Goal: Use online tool/utility: Utilize a website feature to perform a specific function

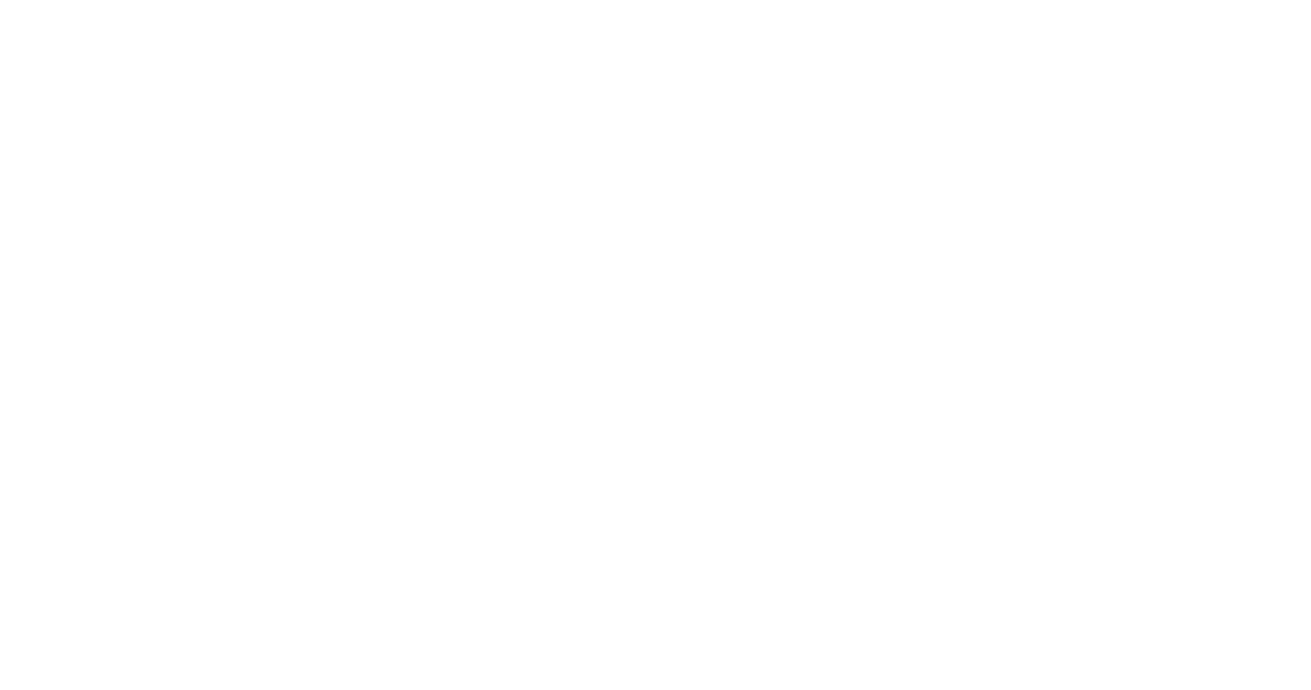
click at [318, 445] on body at bounding box center [655, 345] width 1311 height 690
click at [336, 396] on body at bounding box center [655, 345] width 1311 height 690
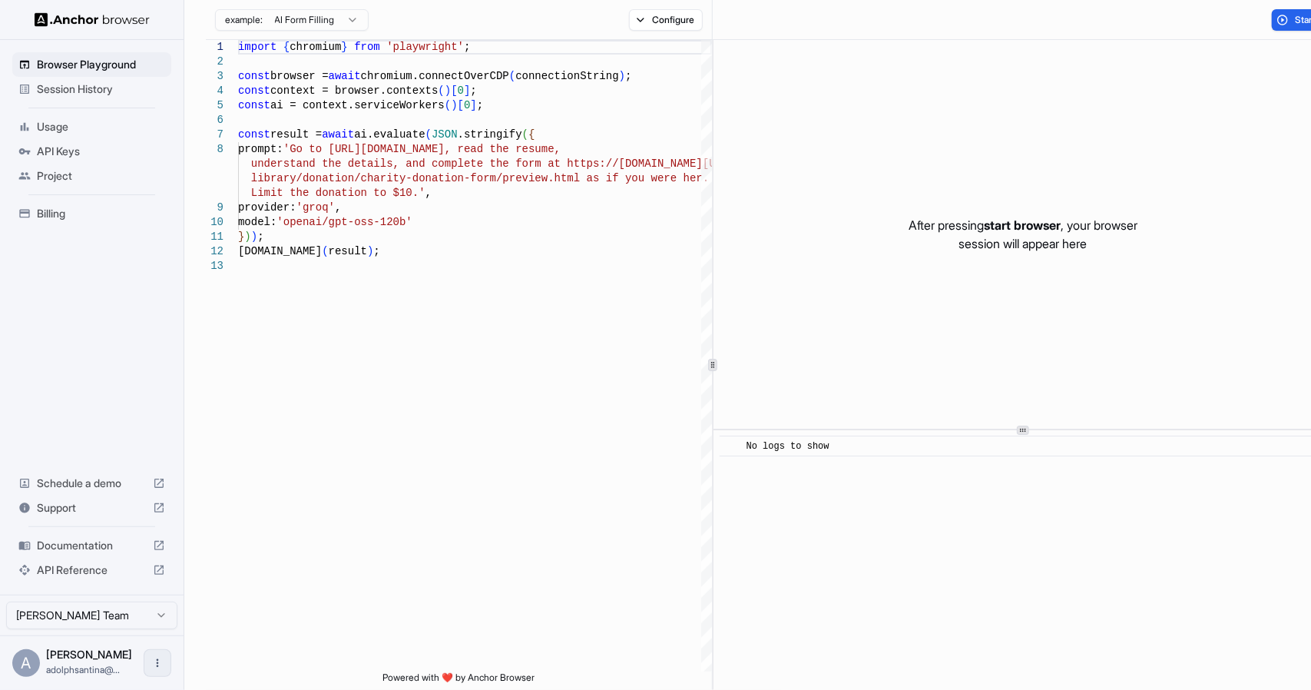
click at [152, 657] on icon "Open menu" at bounding box center [157, 663] width 12 height 12
click at [117, 382] on div at bounding box center [655, 345] width 1311 height 690
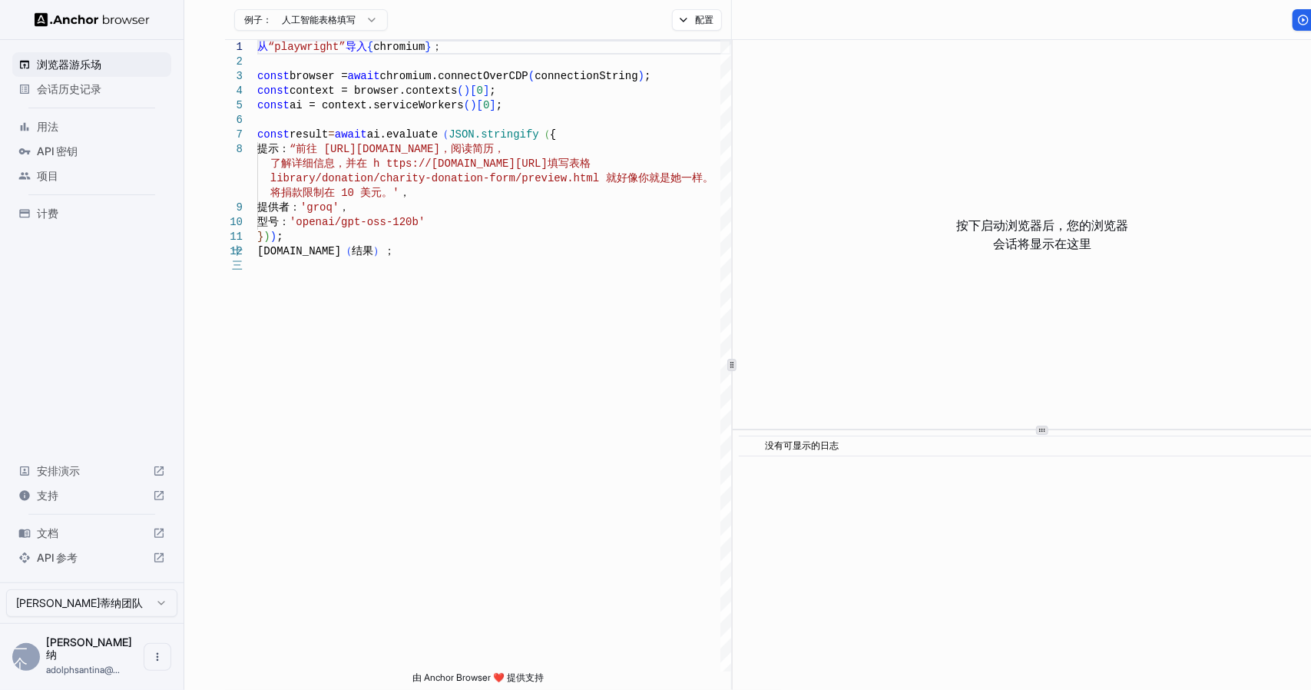
click at [131, 345] on div "浏览器游乐场 会话历史记录 用法 API 密钥 项目 计费 安排演示 支持 文档 API 参考" at bounding box center [92, 311] width 184 height 542
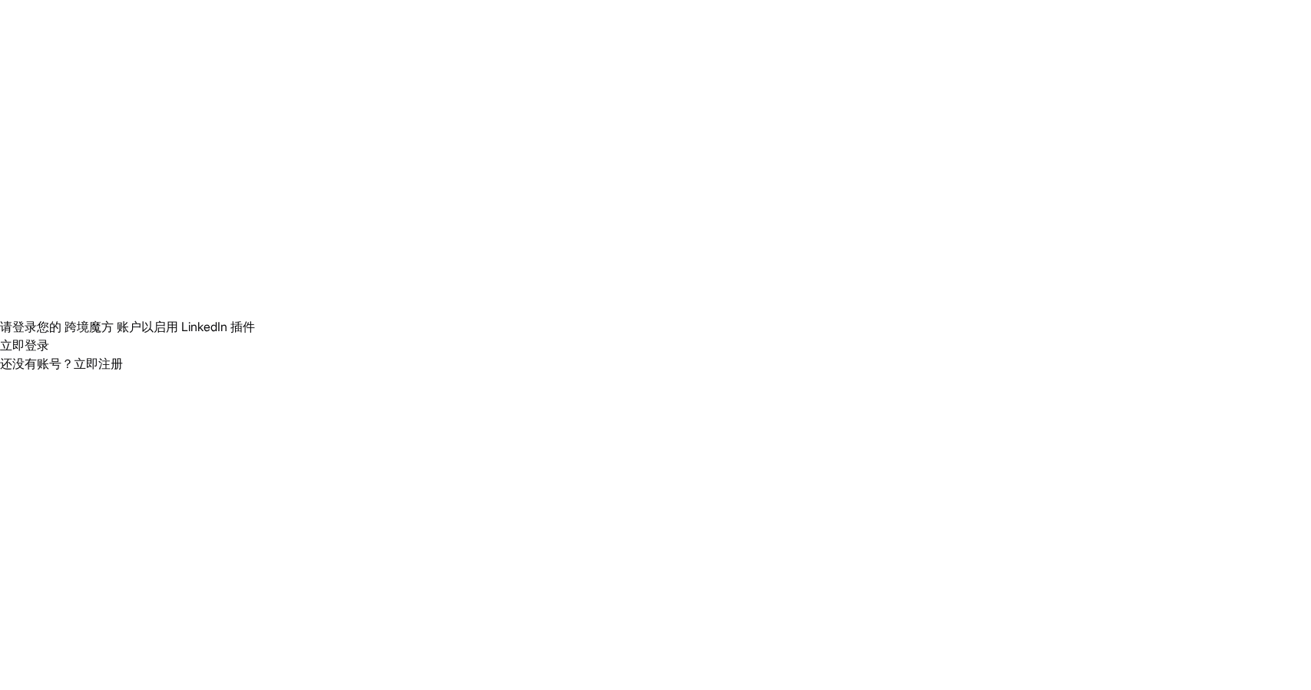
click at [209, 222] on body "请登录您的 跨境魔方 账户以启用 LinkedIn 插件 立即登录 还没有账号？ 立即注册 原文 请对此翻译评分 您的反馈将用于改进谷歌翻译" at bounding box center [655, 345] width 1311 height 690
click at [333, 266] on body "请登录您的 跨境魔方 账户以启用 LinkedIn 插件 立即登录 还没有账号？ 立即注册 原文 请对此翻译评分 您的反馈将用于改进谷歌翻译" at bounding box center [655, 345] width 1311 height 690
drag, startPoint x: 335, startPoint y: 263, endPoint x: 376, endPoint y: 239, distance: 47.8
click at [336, 263] on body "请登录您的 跨境魔方 账户以启用 LinkedIn 插件 立即登录 还没有账号？ 立即注册 原文 请对此翻译评分 您的反馈将用于改进谷歌翻译" at bounding box center [655, 345] width 1311 height 690
drag, startPoint x: 376, startPoint y: 239, endPoint x: 713, endPoint y: 22, distance: 400.1
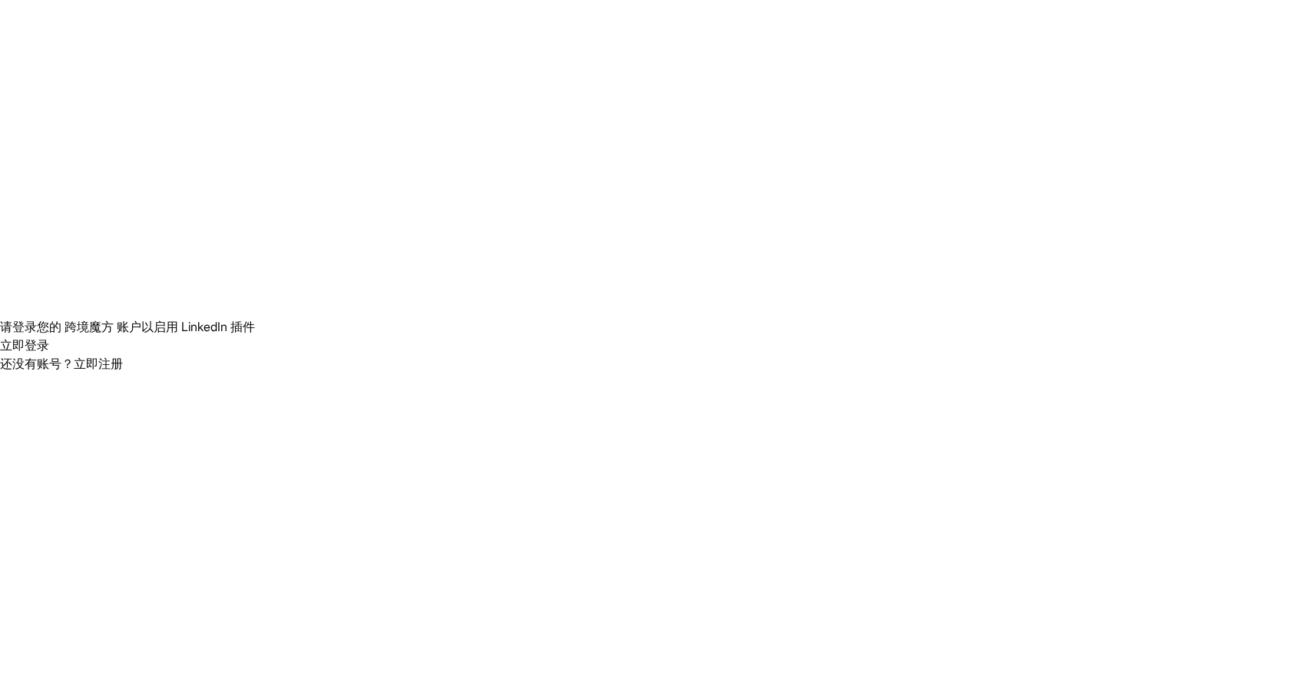
click at [378, 236] on body "请登录您的 跨境魔方 账户以启用 LinkedIn 插件 立即登录 还没有账号？ 立即注册 原文 请对此翻译评分 您的反馈将用于改进谷歌翻译" at bounding box center [655, 345] width 1311 height 690
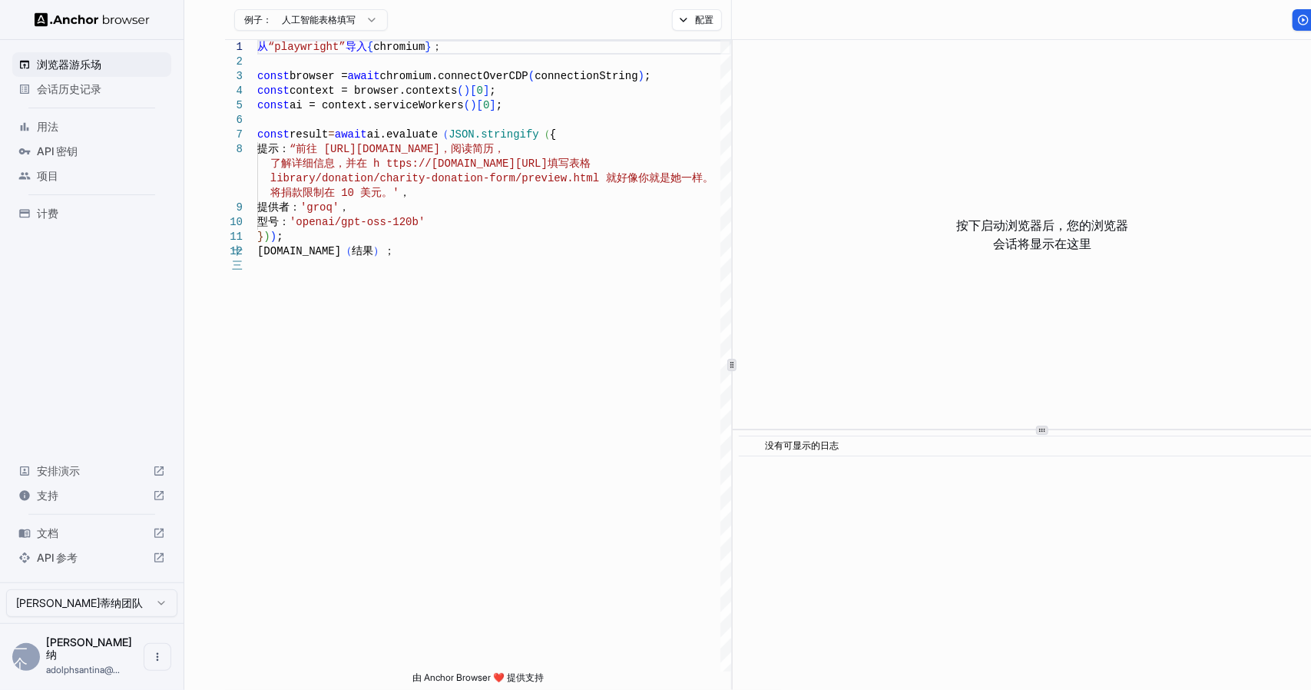
click at [61, 214] on span "计费" at bounding box center [101, 213] width 128 height 15
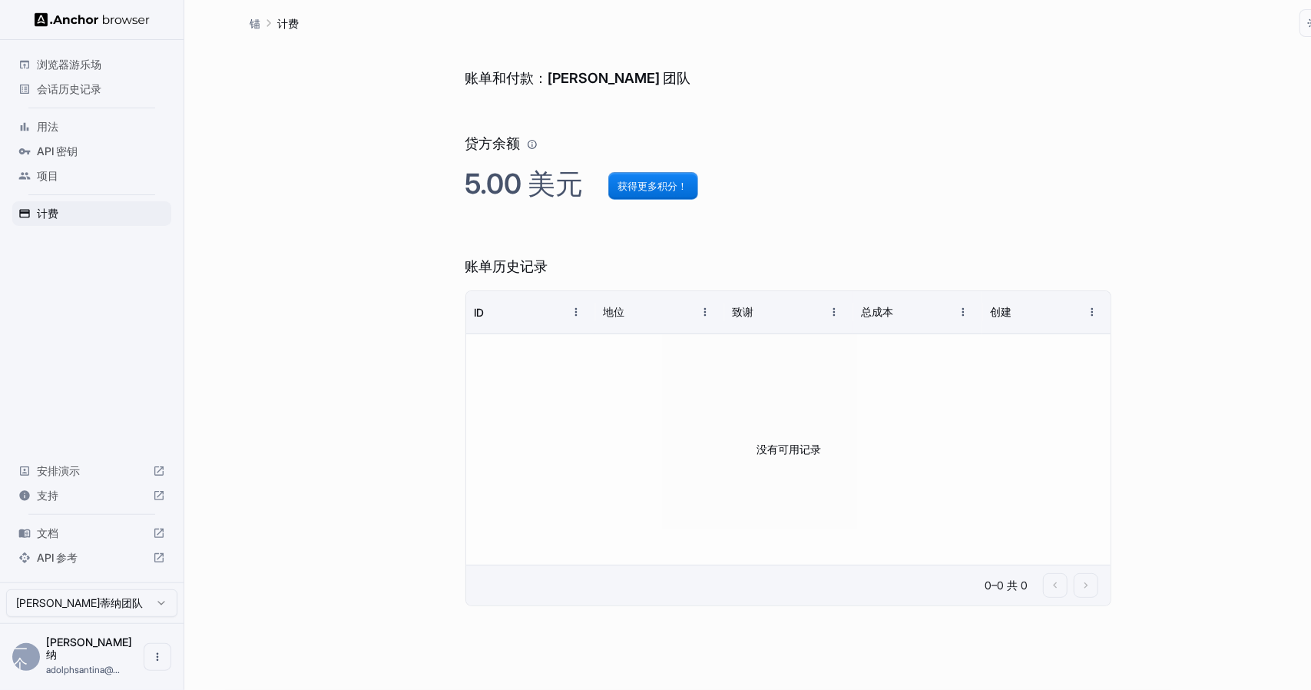
click at [82, 65] on font "浏览器游乐场" at bounding box center [69, 64] width 65 height 13
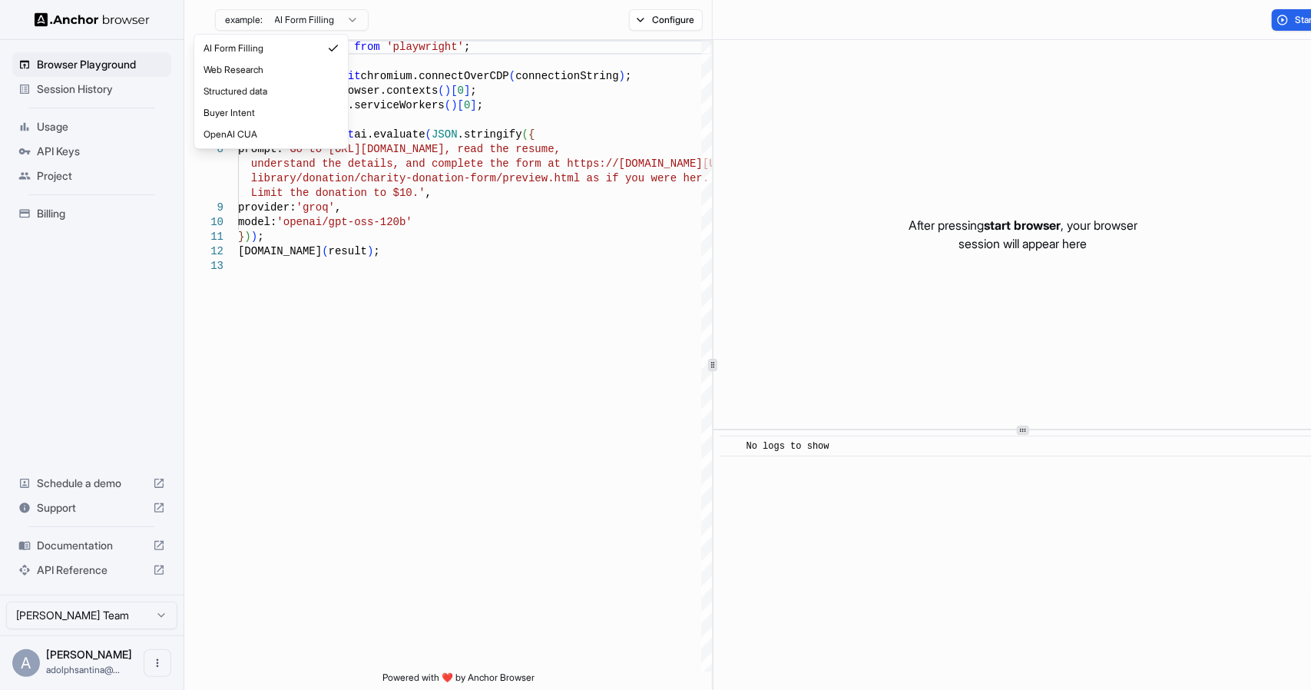
click at [324, 27] on html "请登录您的 跨境魔方 账户以启用领英插件 立即登录 还没有账号？ 立即注册 Browser Playground Session History Usage …" at bounding box center [655, 345] width 1311 height 690
click at [326, 16] on html "请登录您的 跨境魔方 账户以启用领英插件 立即登录 还没有账号？ 立即注册 Browser Playground Session History Usage …" at bounding box center [655, 345] width 1311 height 690
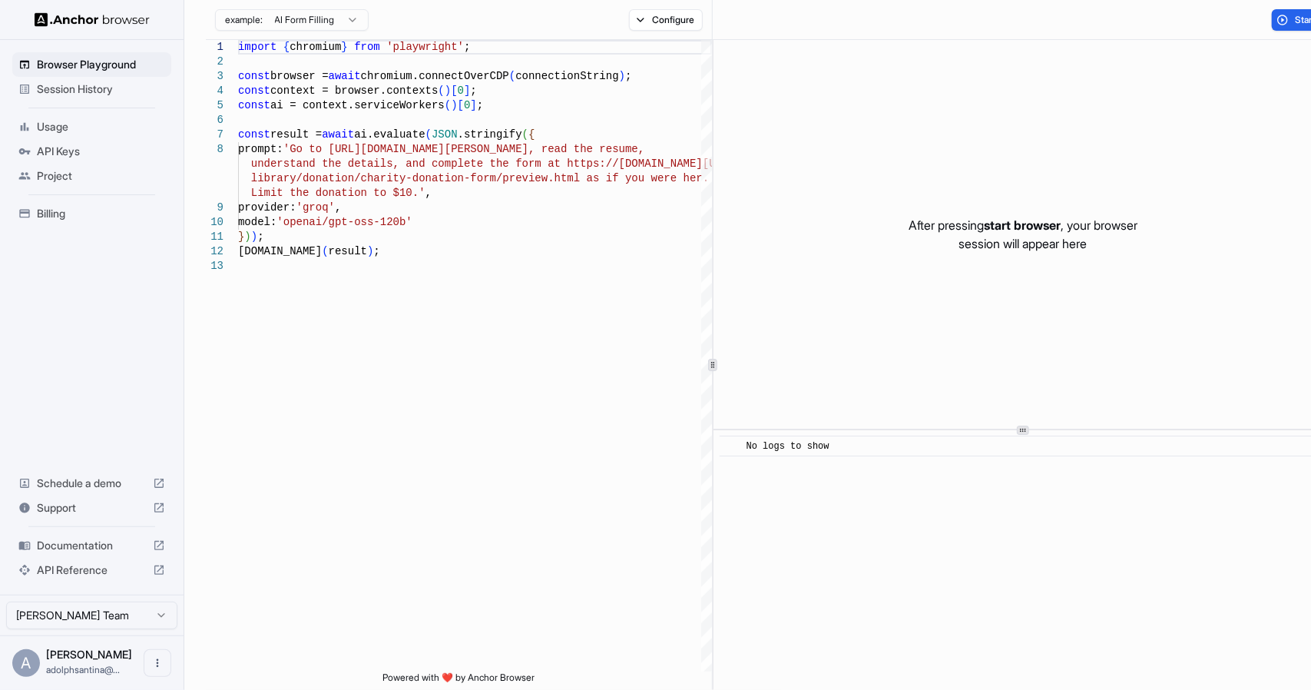
click at [273, 21] on html "请登录您的 跨境魔方 账户以启用领英插件 立即登录 还没有账号？ 立即注册 Browser Playground Session History Usage …" at bounding box center [655, 345] width 1311 height 690
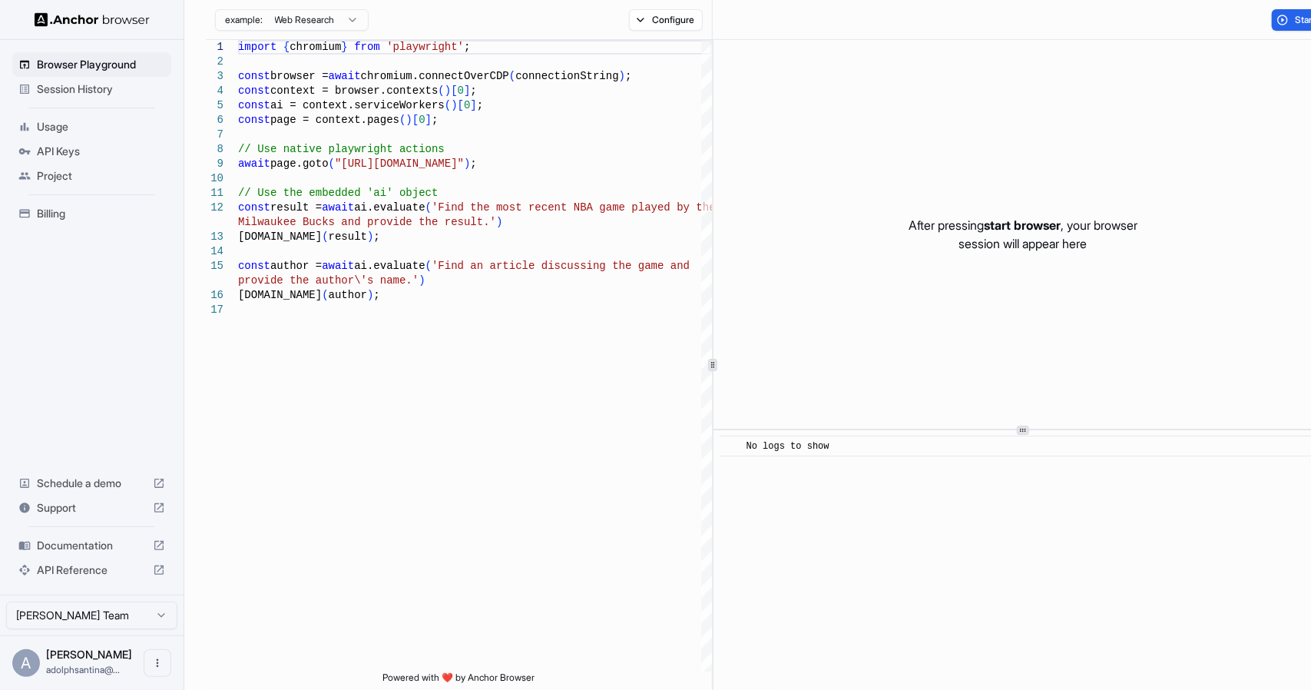
click at [289, 25] on html "请登录您的 跨境魔方 账户以启用领英插件 立即登录 还没有账号？ 立即注册 Browser Playground Session History Usage …" at bounding box center [655, 345] width 1311 height 690
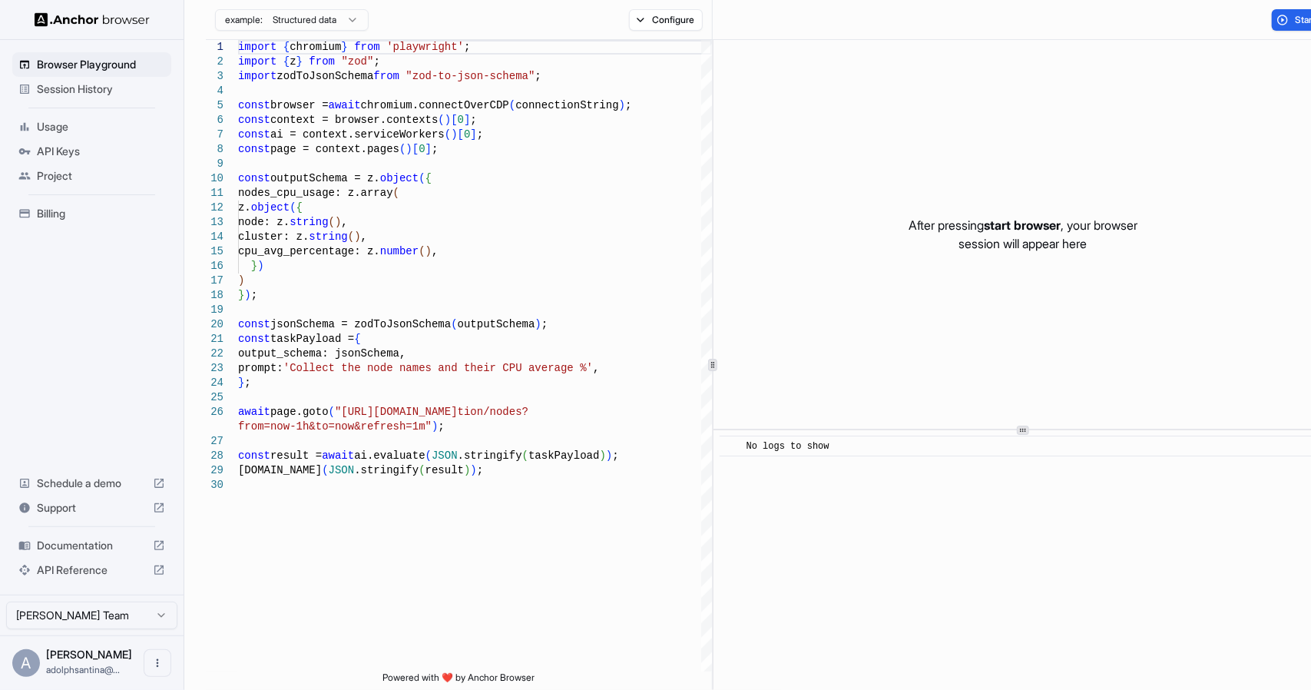
click at [320, 2] on div "example: Structured data Configure" at bounding box center [459, 20] width 507 height 40
click at [311, 22] on html "请登录您的 跨境魔方 账户以启用领英插件 立即登录 还没有账号？ 立即注册 Browser Playground Session History Usage …" at bounding box center [655, 345] width 1311 height 690
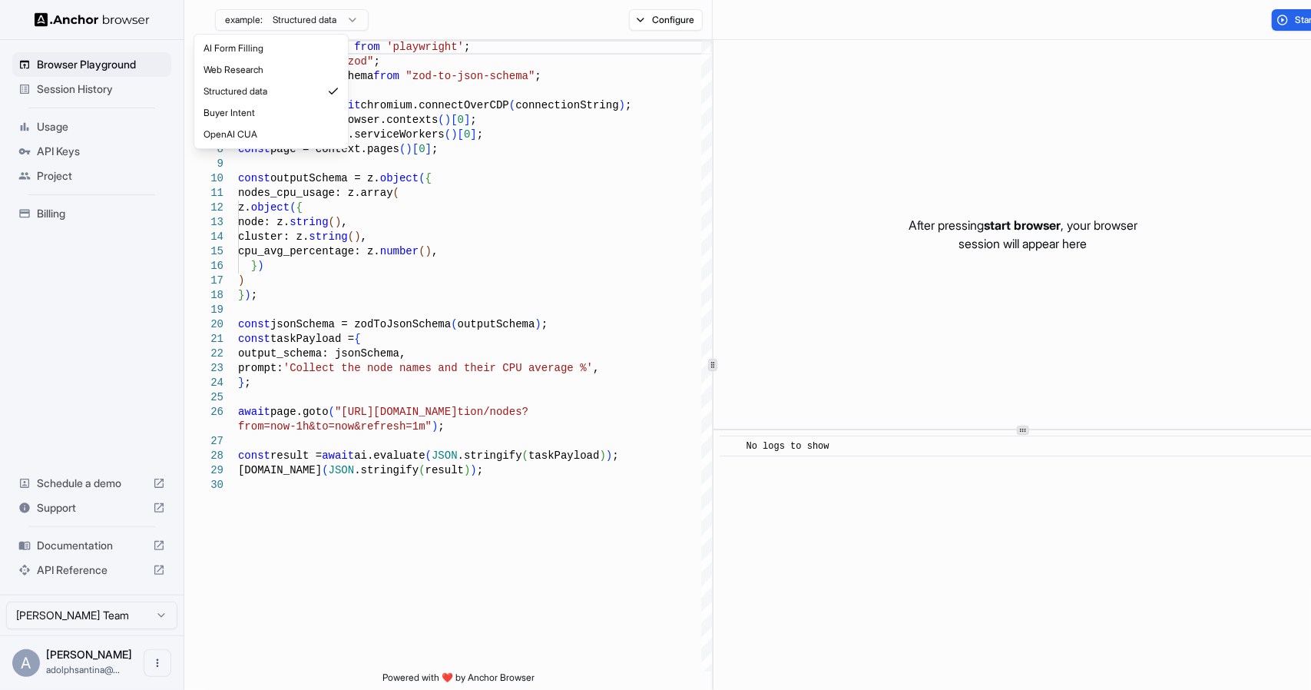
type textarea "**********"
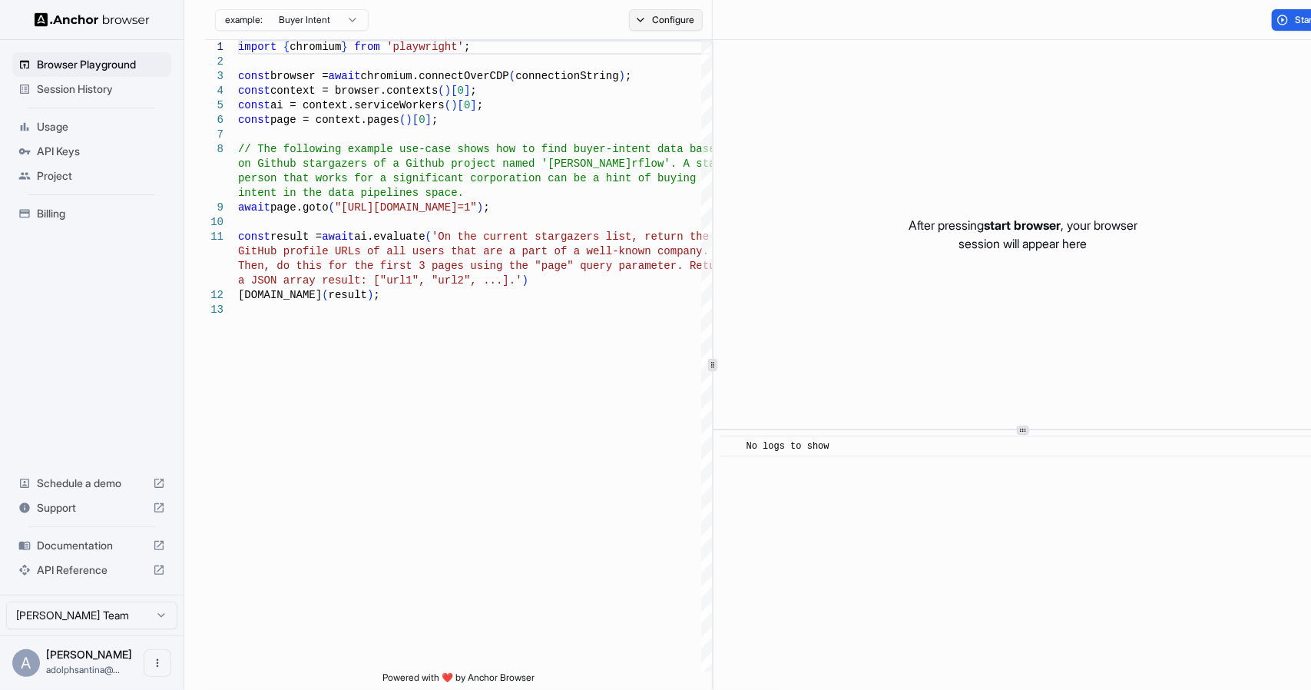
click at [629, 23] on button "Configure" at bounding box center [666, 20] width 74 height 22
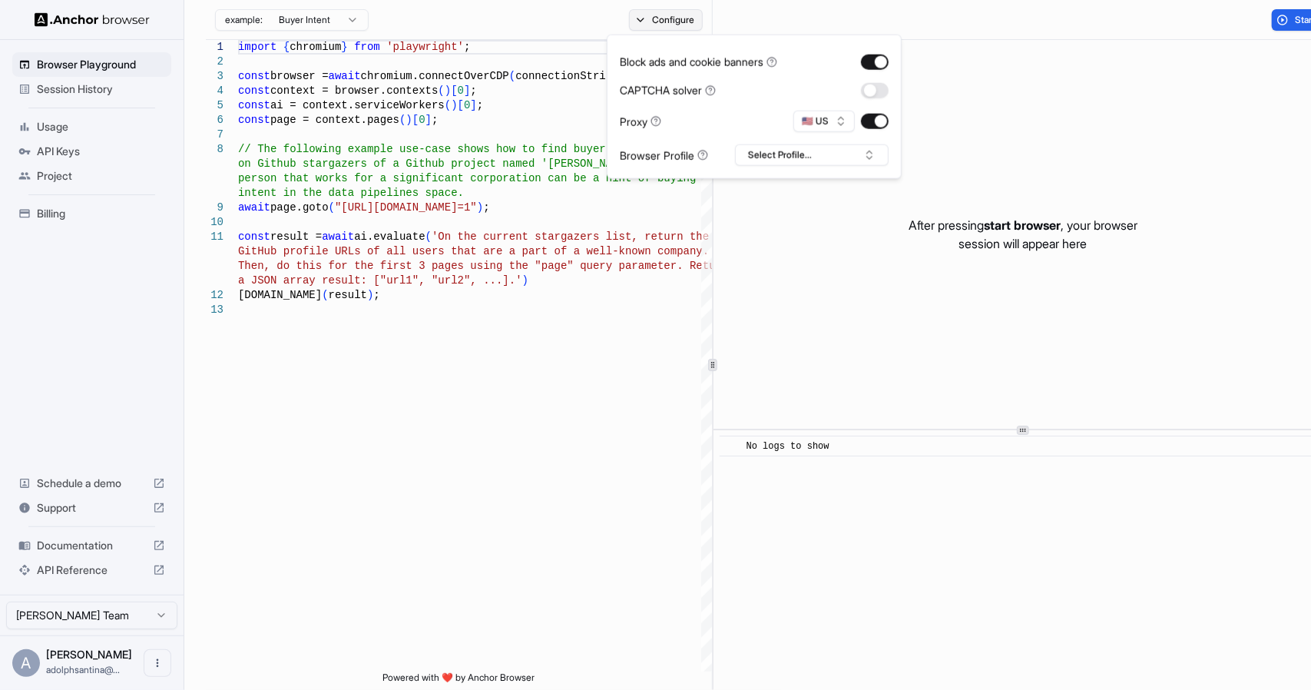
type button "on"
click at [871, 89] on button "button" at bounding box center [875, 89] width 28 height 15
click at [783, 293] on div "After pressing start browser , your browser session will appear here" at bounding box center [1022, 234] width 619 height 389
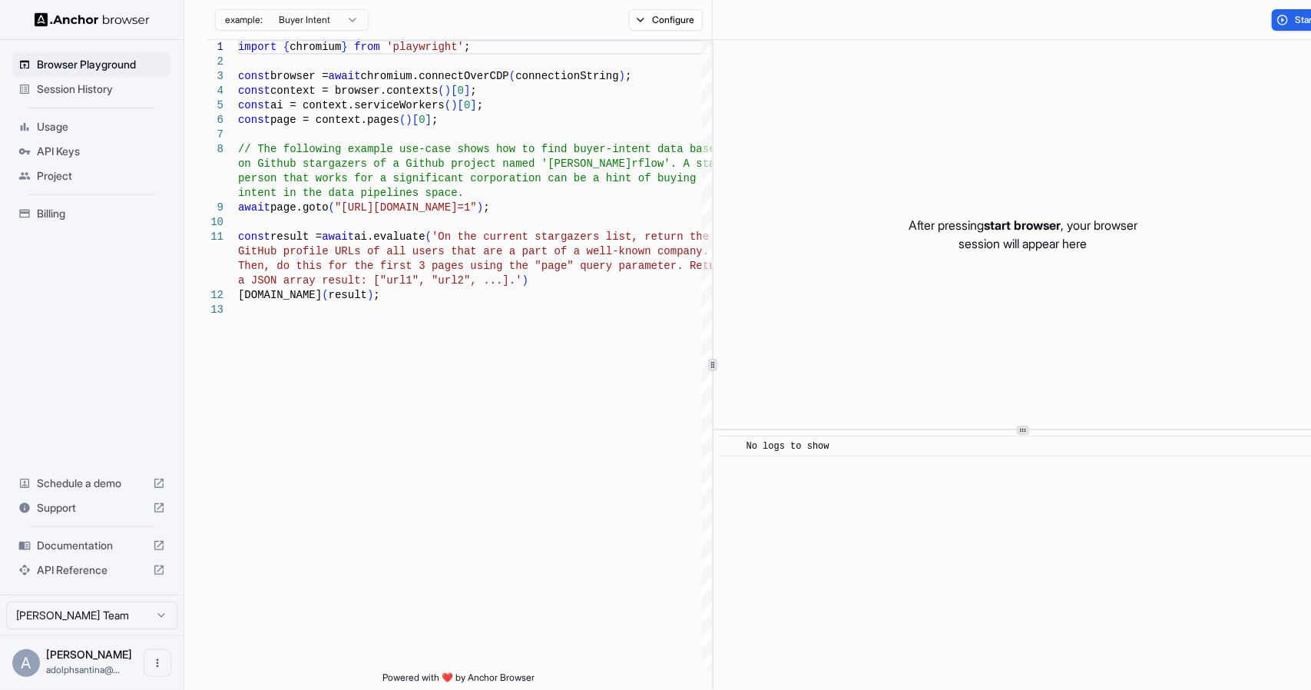
click at [1290, 7] on div "Start" at bounding box center [1023, 20] width 620 height 40
click at [1295, 18] on span "Start" at bounding box center [1306, 20] width 22 height 12
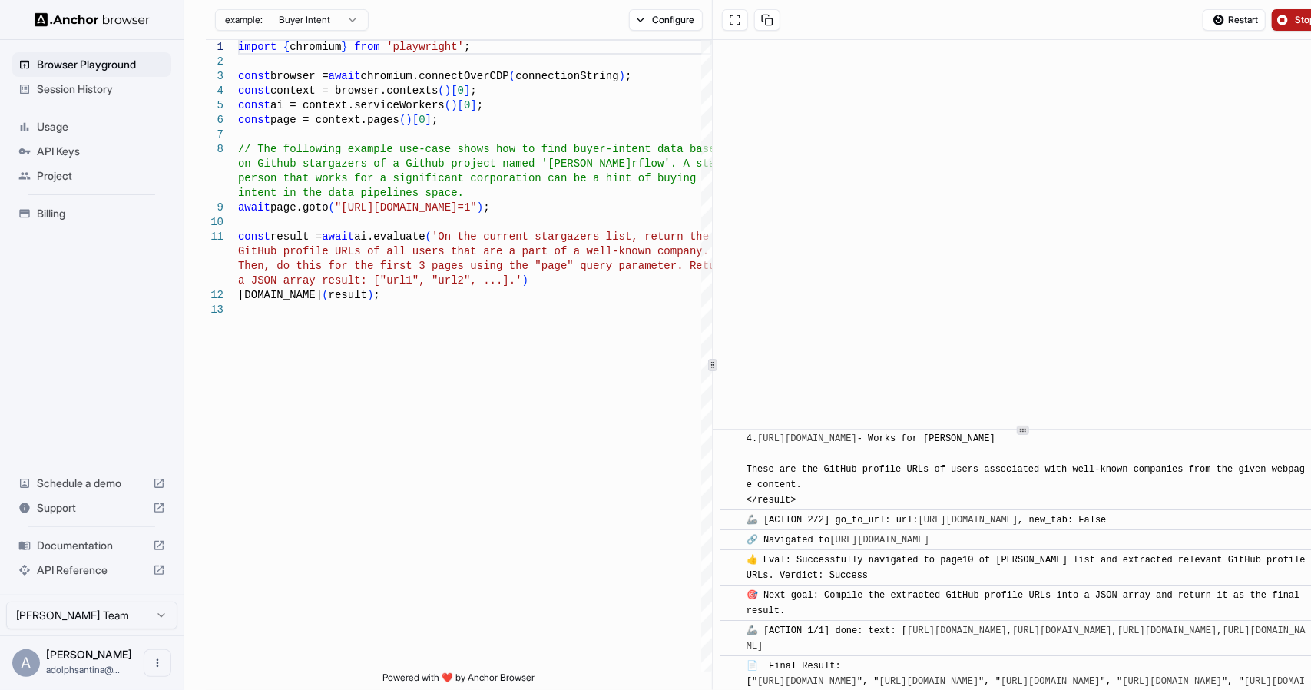
scroll to position [3949, 0]
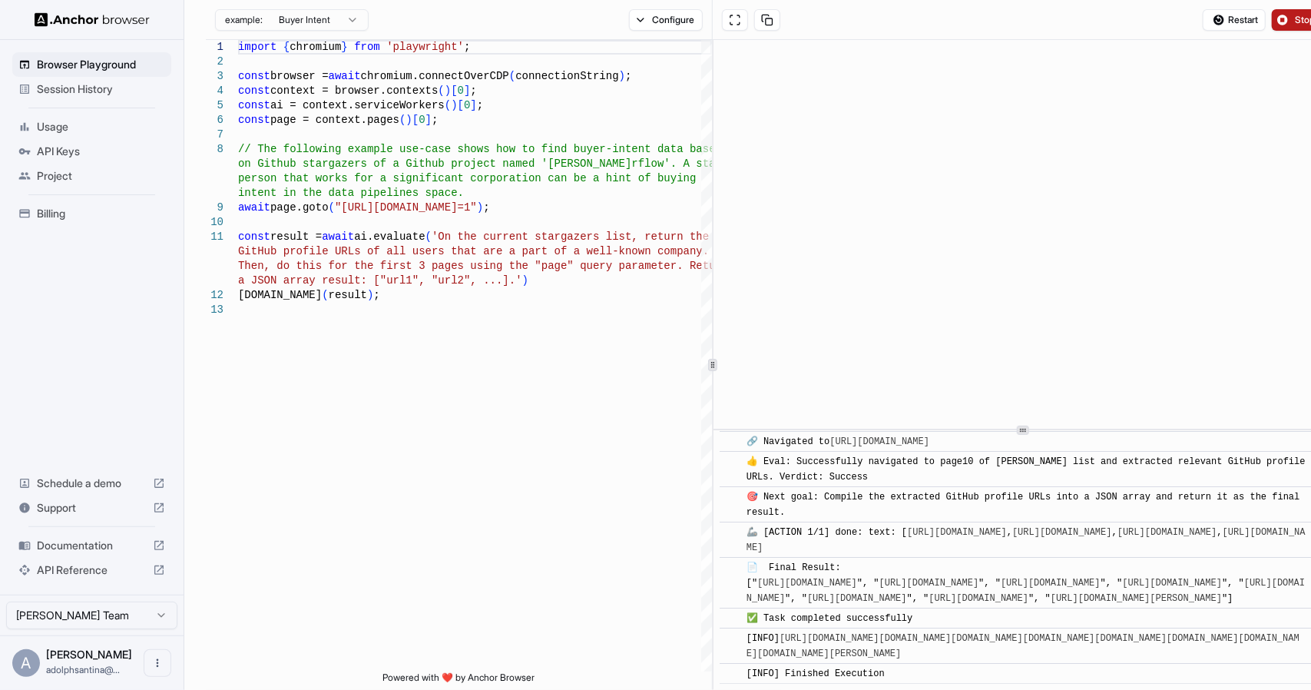
click at [55, 132] on span "Usage" at bounding box center [101, 126] width 128 height 15
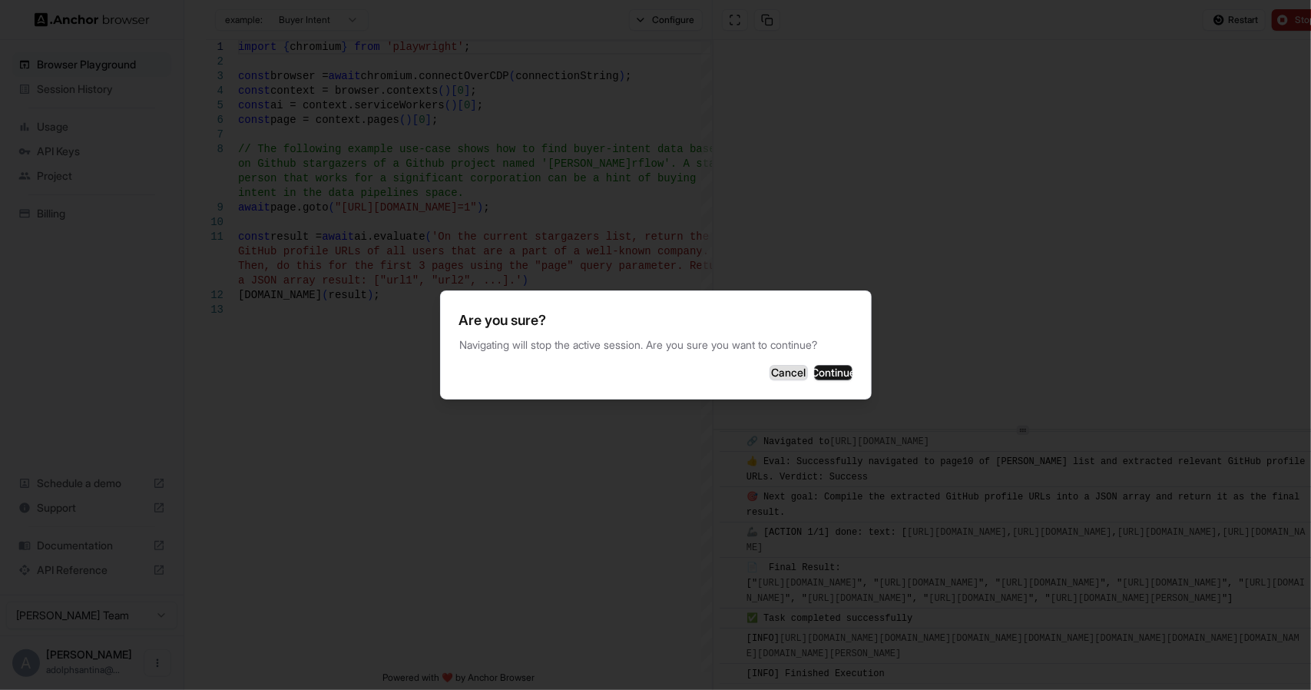
click at [770, 374] on button "Cancel" at bounding box center [789, 372] width 38 height 15
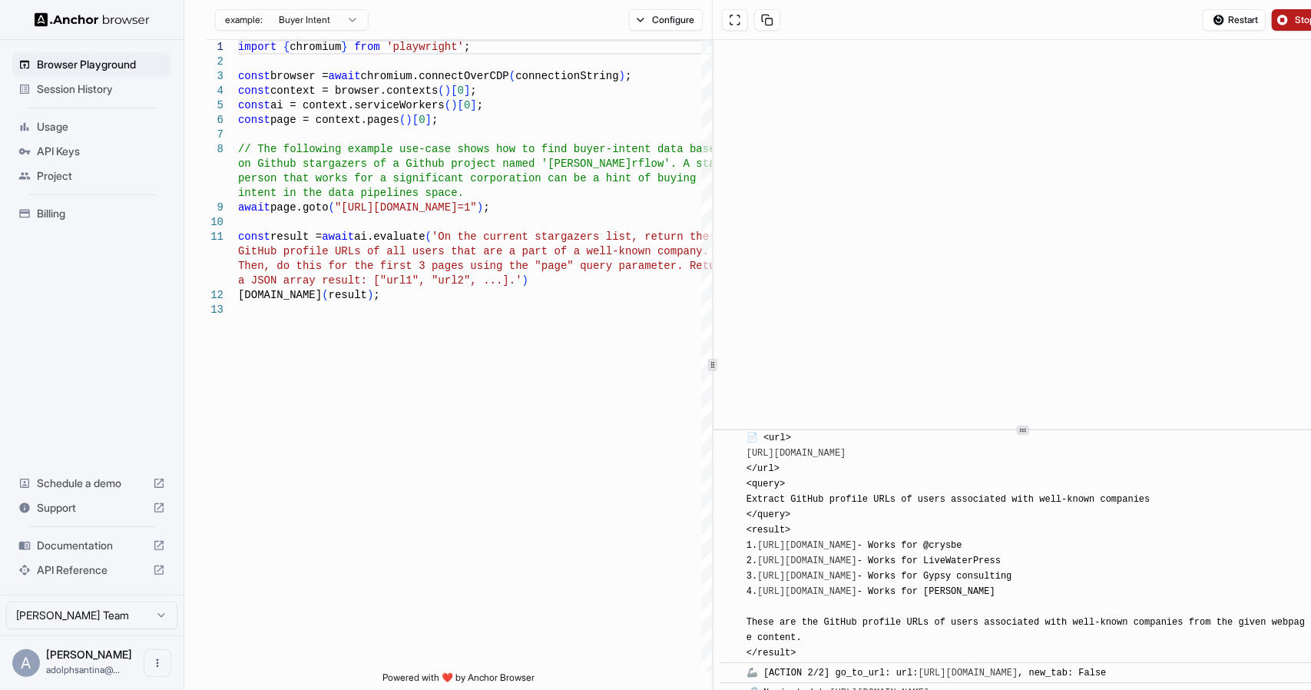
scroll to position [3565, 0]
click at [1272, 22] on button "Stop" at bounding box center [1297, 20] width 51 height 22
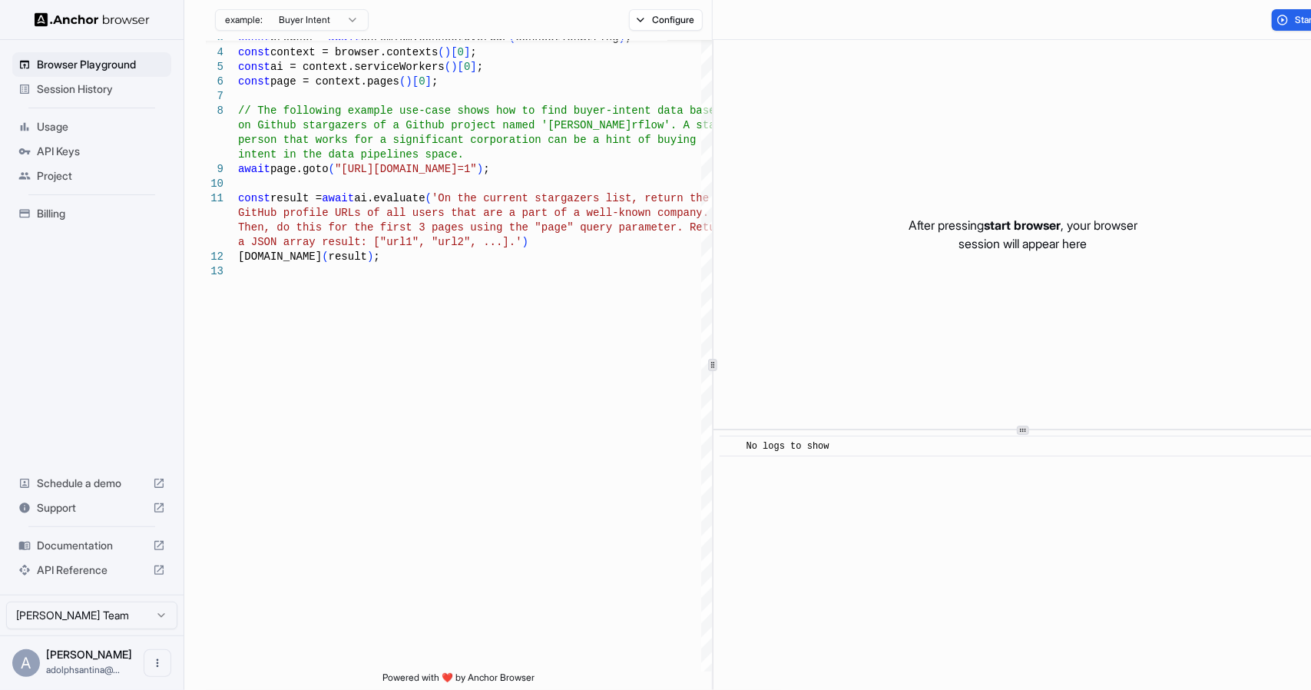
click at [51, 121] on span "Usage" at bounding box center [101, 126] width 128 height 15
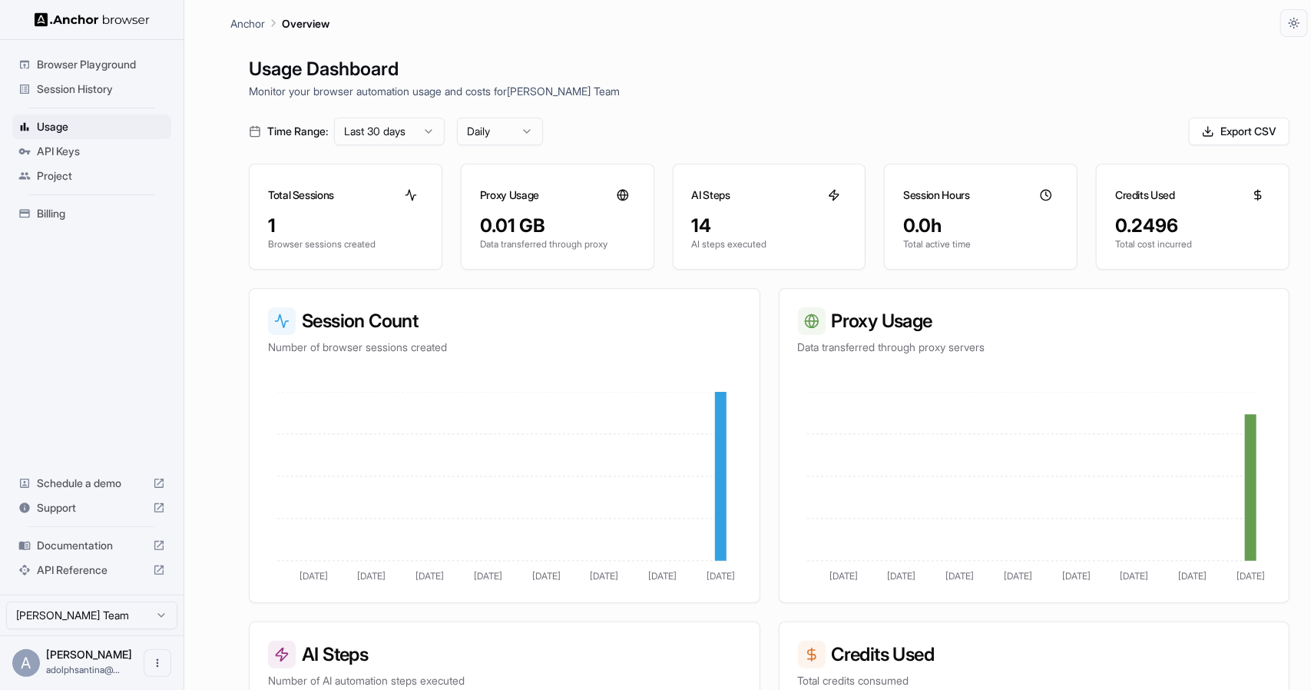
click at [23, 150] on icon at bounding box center [25, 151] width 12 height 6
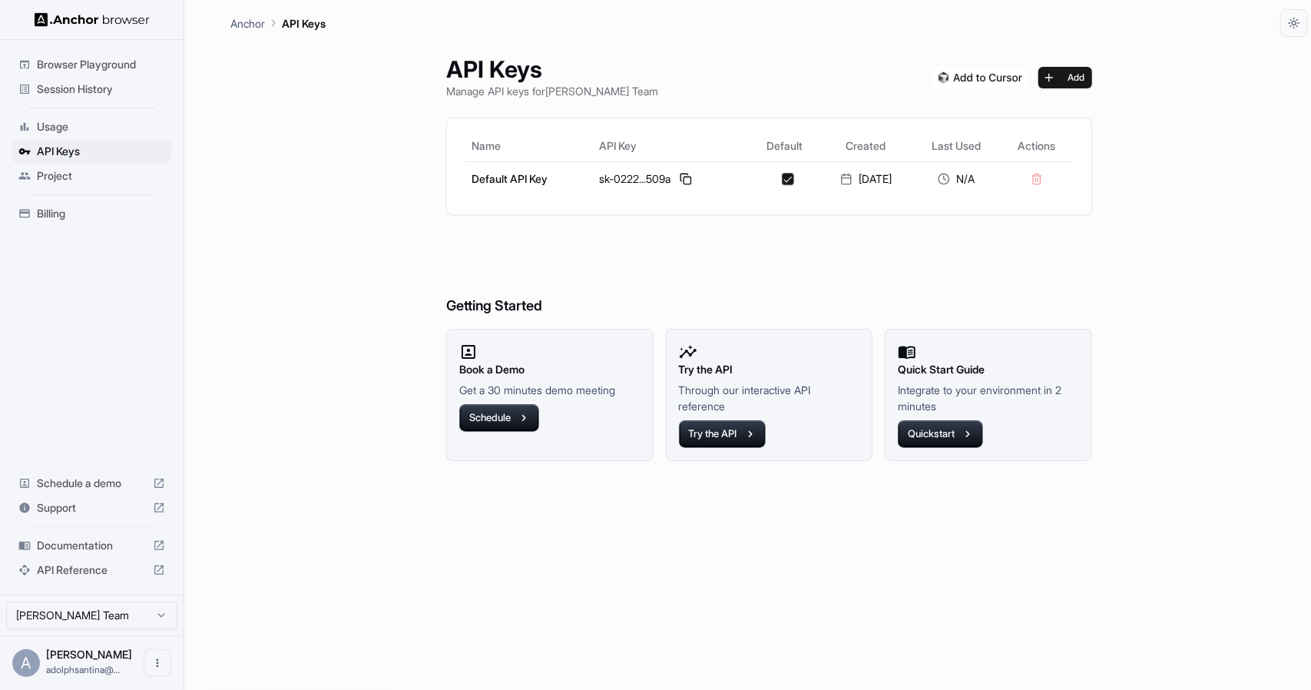
click at [45, 176] on span "Project" at bounding box center [101, 175] width 128 height 15
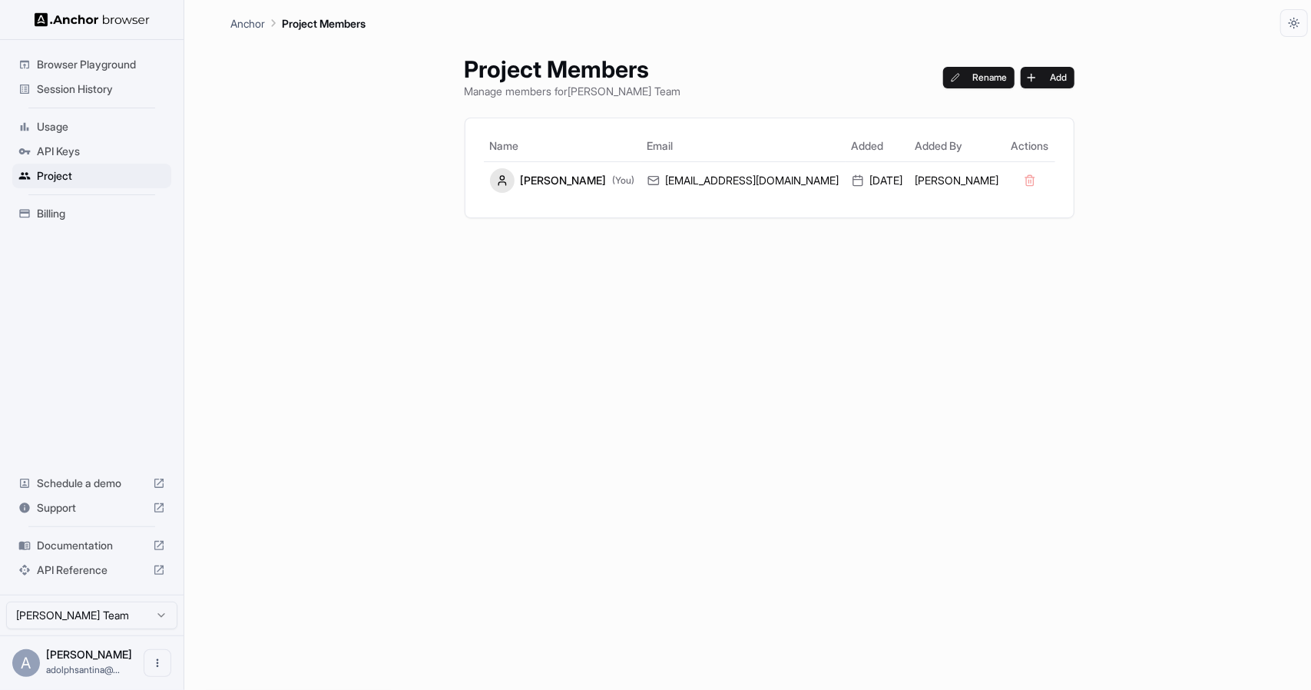
click at [45, 209] on span "Billing" at bounding box center [101, 213] width 128 height 15
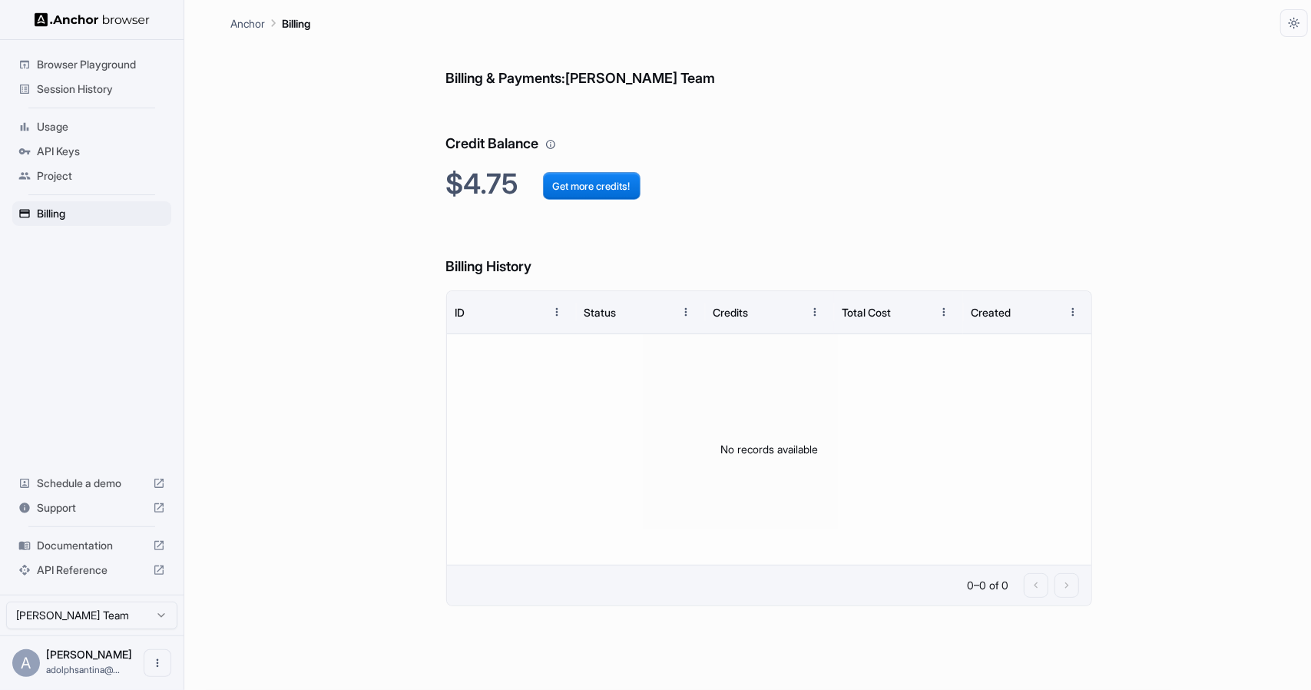
click at [97, 99] on div "Session History" at bounding box center [91, 89] width 159 height 25
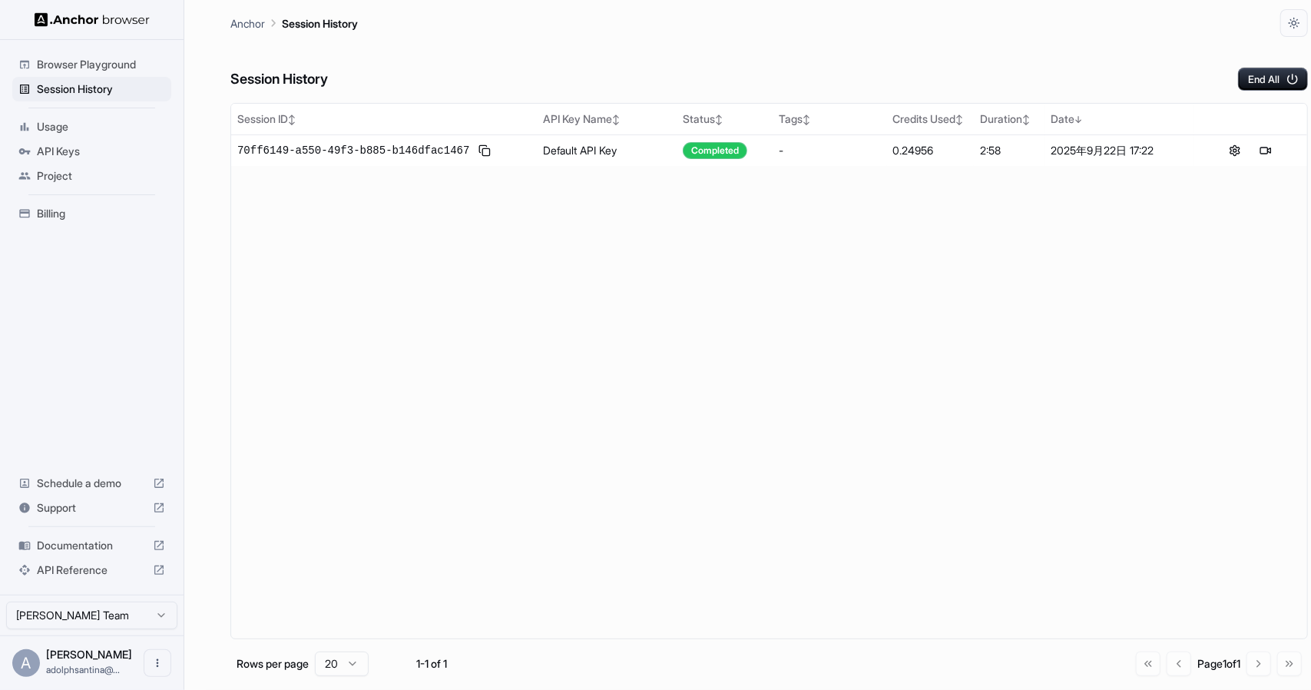
click at [101, 66] on span "Browser Playground" at bounding box center [101, 64] width 128 height 15
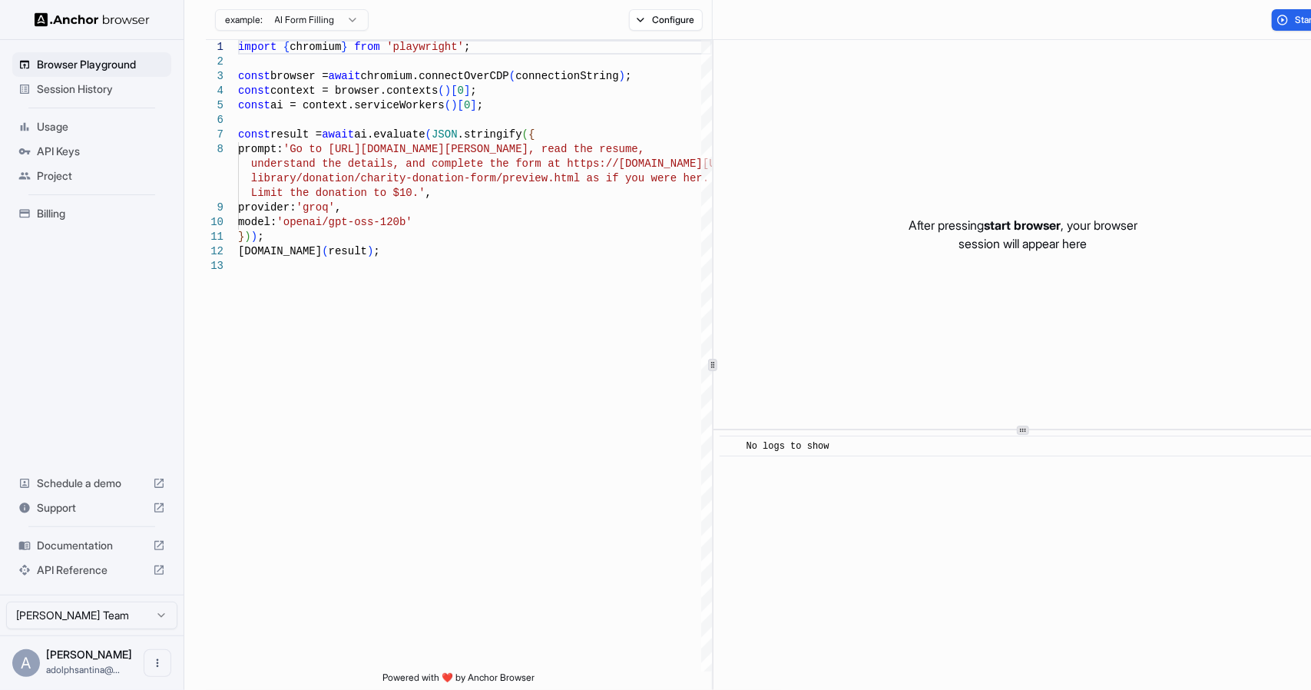
click at [292, 25] on html "请登录您的 跨境魔方 账户以启用领英插件 立即登录 还没有账号？ 立即注册 Browser Playground Session History Usage …" at bounding box center [655, 345] width 1311 height 690
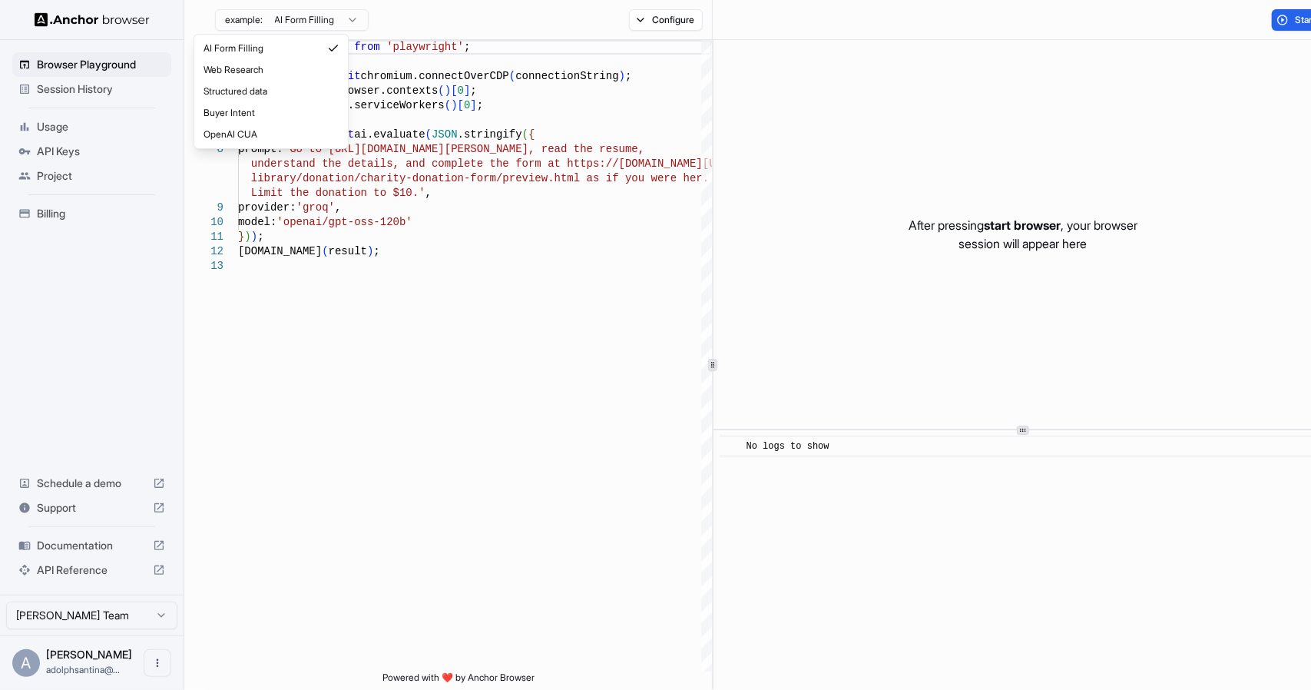
click at [273, 25] on html "请登录您的 跨境魔方 账户以启用领英插件 立即登录 还没有账号？ 立即注册 Browser Playground Session History Usage …" at bounding box center [655, 345] width 1311 height 690
type textarea "**********"
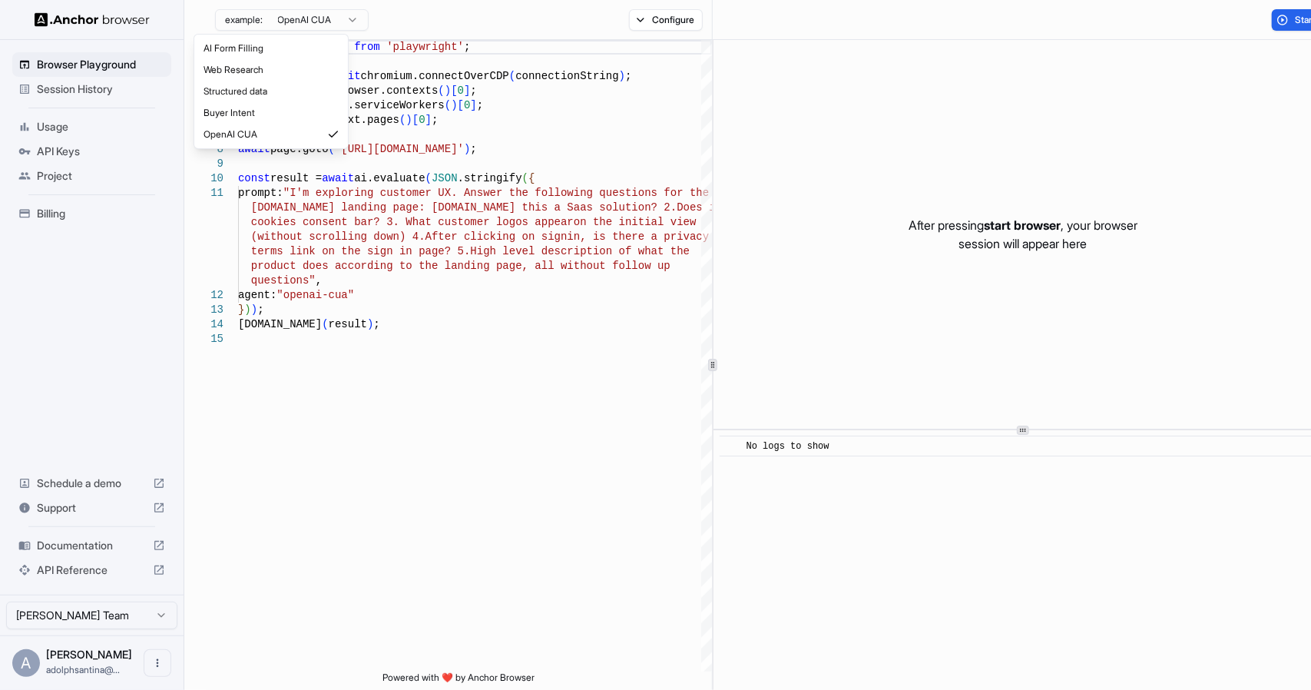
click at [244, 22] on html "请登录您的 跨境魔方 账户以启用领英插件 立即登录 还没有账号？ 立即注册 Browser Playground Session History Usage …" at bounding box center [655, 345] width 1311 height 690
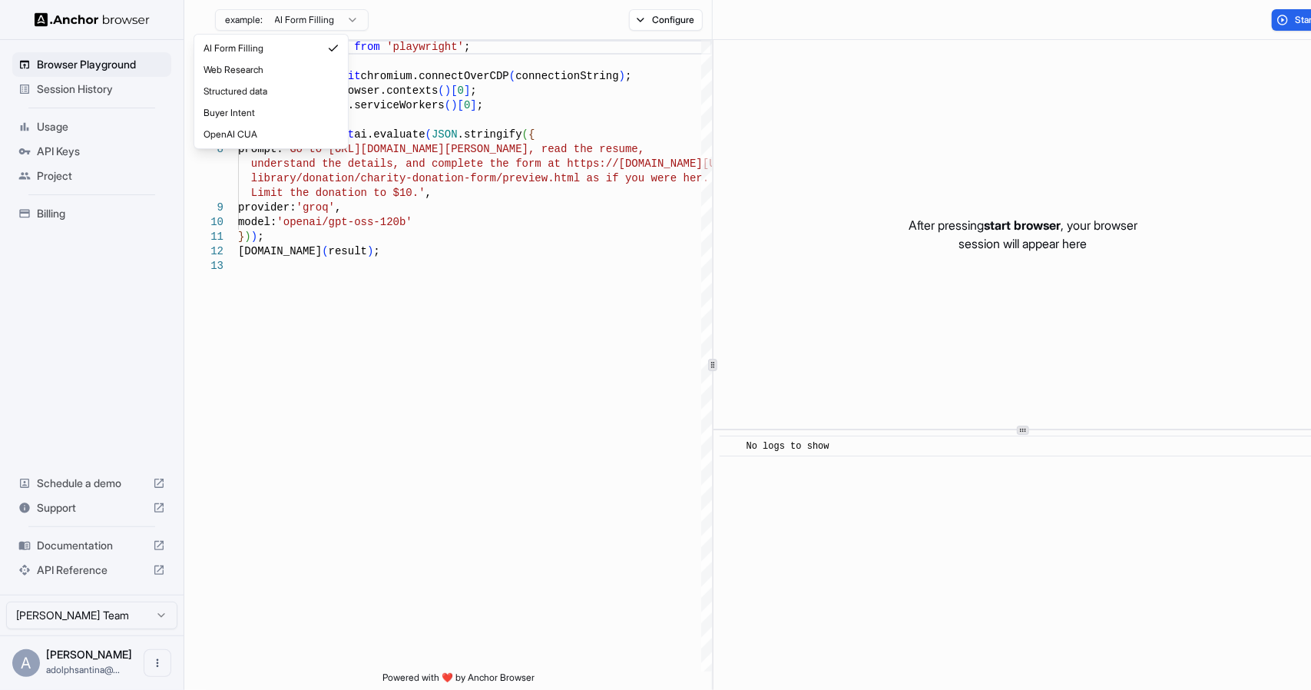
click at [226, 22] on html "请登录您的 跨境魔方 账户以启用领英插件 立即登录 还没有账号？ 立即注册 Browser Playground Session History Usage …" at bounding box center [655, 345] width 1311 height 690
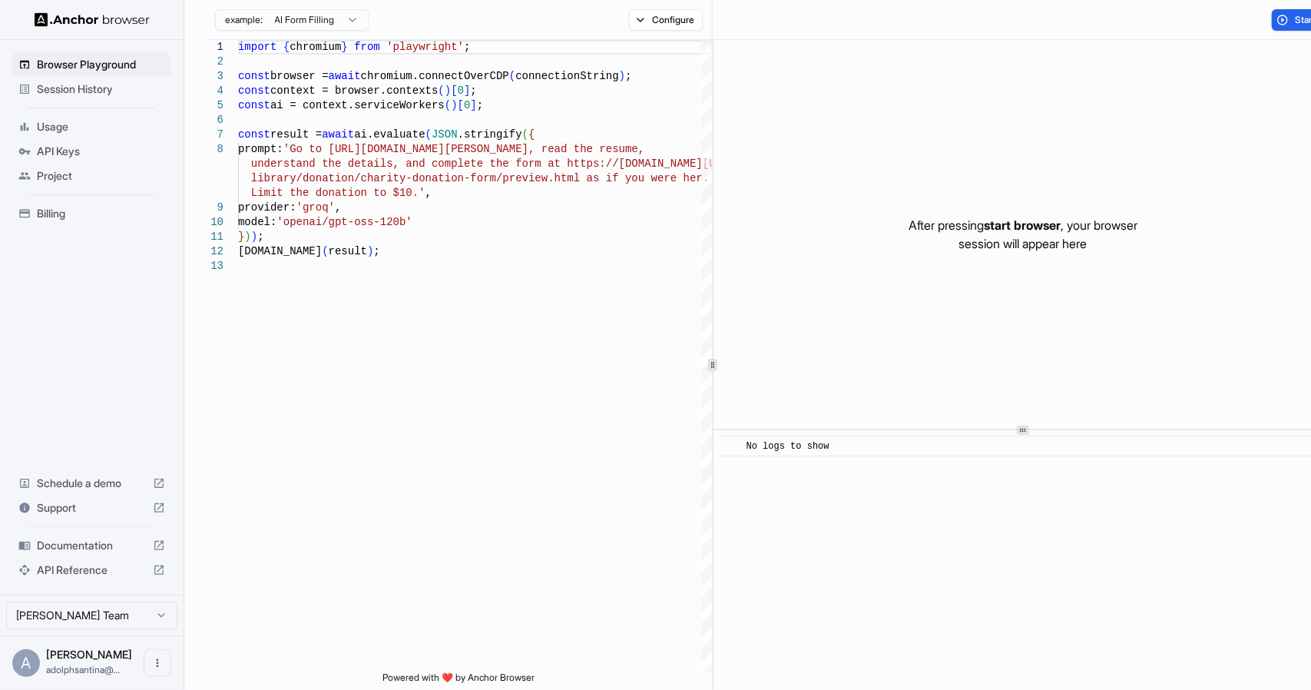
click at [258, 9] on html "请登录您的 跨境魔方 账户以启用领英插件 立即登录 还没有账号？ 立即注册 Browser Playground Session History Usage …" at bounding box center [655, 345] width 1311 height 690
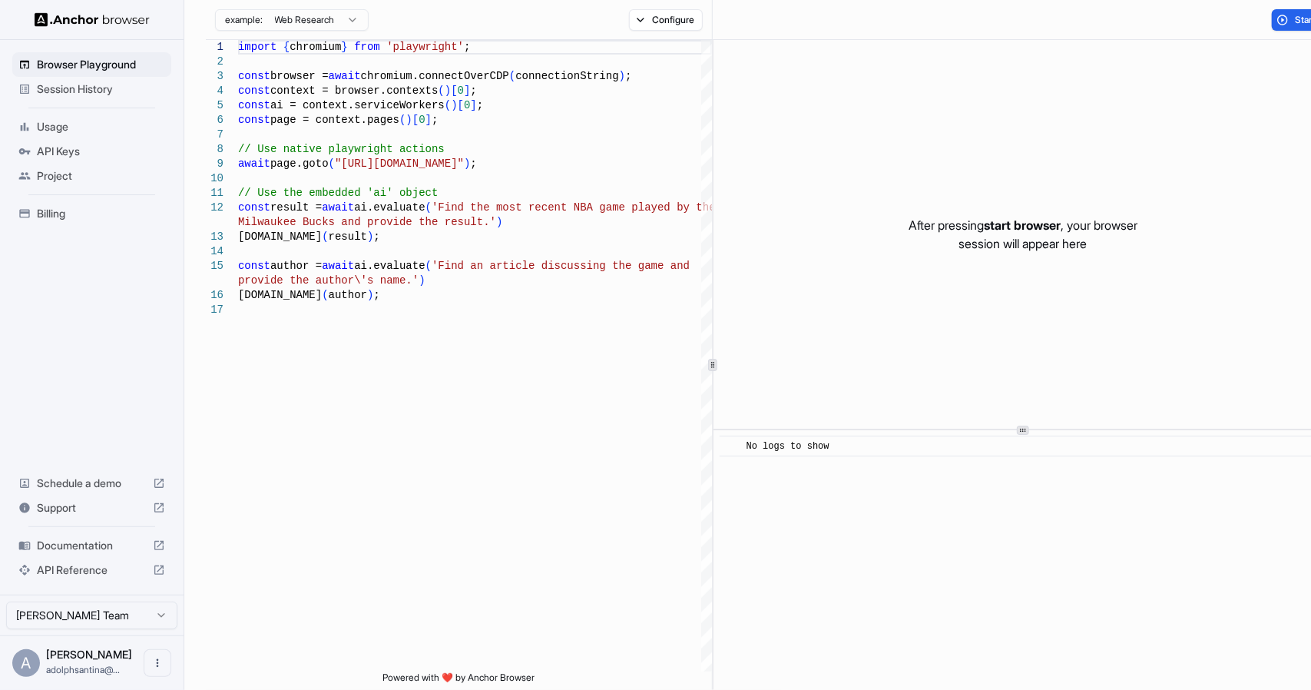
click at [253, 23] on html "请登录您的 跨境魔方 账户以启用领英插件 立即登录 还没有账号？ 立即注册 Browser Playground Session History Usage …" at bounding box center [655, 345] width 1311 height 690
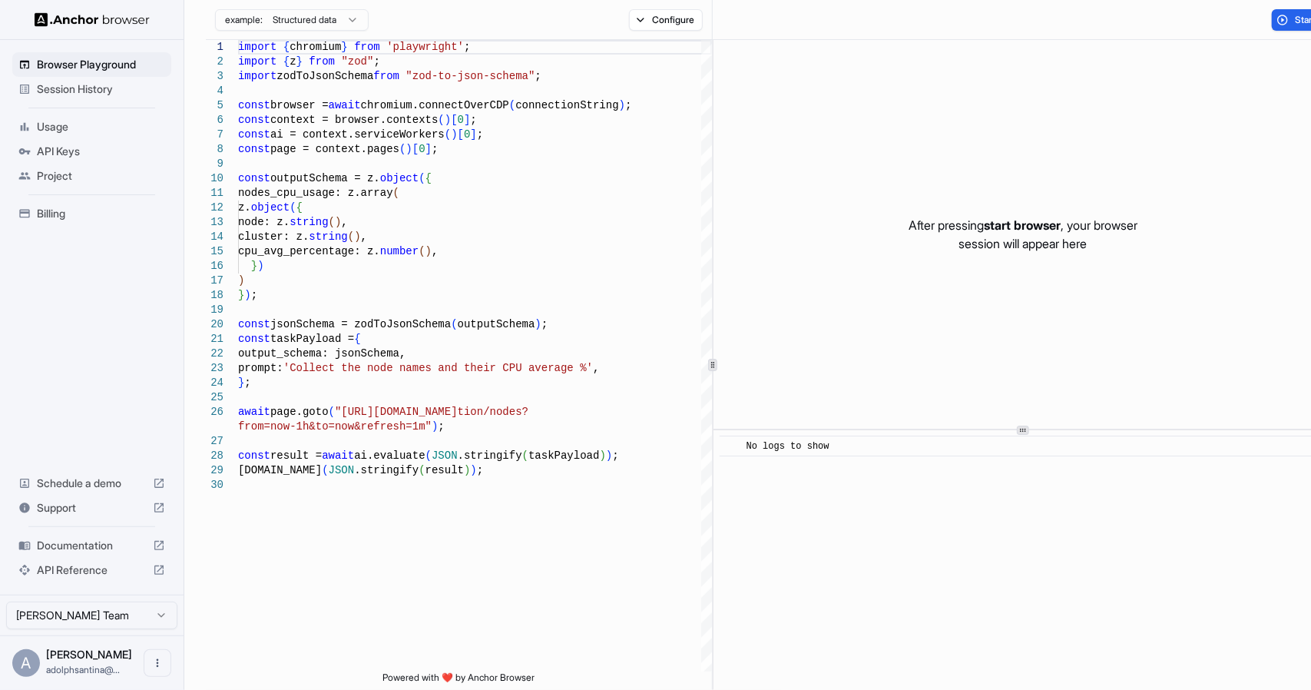
click at [283, 22] on html "请登录您的 跨境魔方 账户以启用领英插件 立即登录 还没有账号？ 立即注册 Browser Playground Session History Usage …" at bounding box center [655, 345] width 1311 height 690
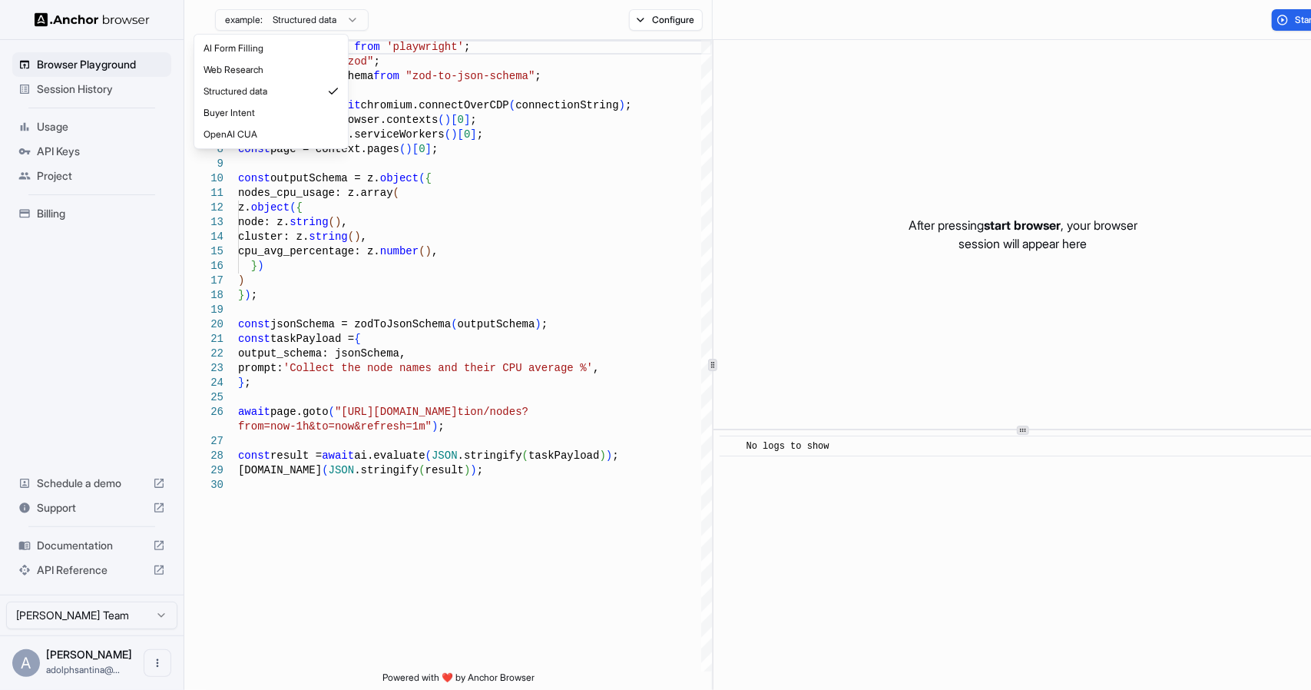
type textarea "**********"
